Goal: Consume media (video, audio)

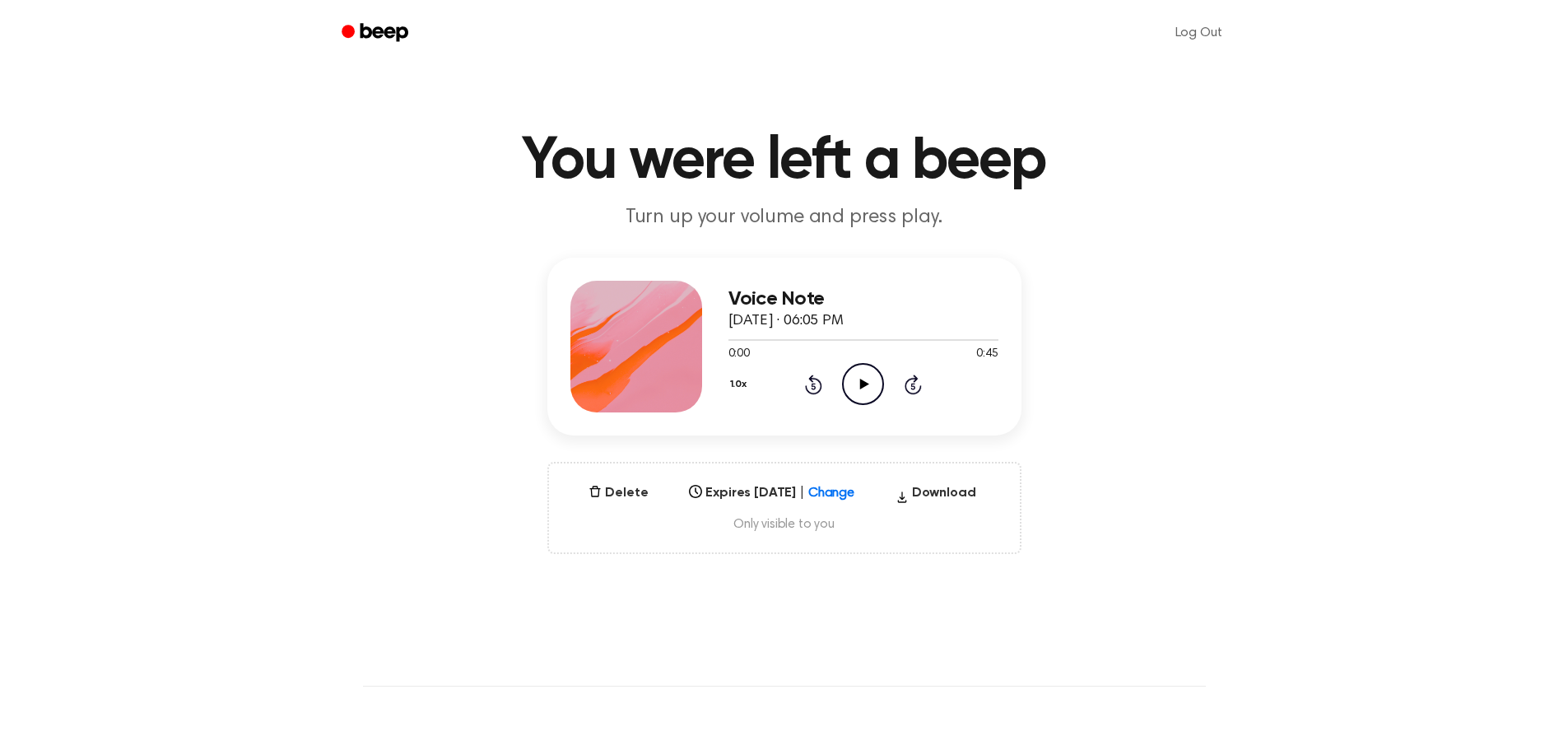
click at [872, 379] on icon "Play Audio" at bounding box center [863, 383] width 42 height 42
click at [1139, 300] on div "Voice Note September 17, 2025 · 06:05 PM 0:19 0:45 Your browser does not suppor…" at bounding box center [784, 406] width 1529 height 296
click at [857, 384] on icon "Play Audio" at bounding box center [863, 383] width 42 height 42
click at [868, 382] on icon "Pause Audio" at bounding box center [863, 383] width 42 height 42
